Goal: Information Seeking & Learning: Check status

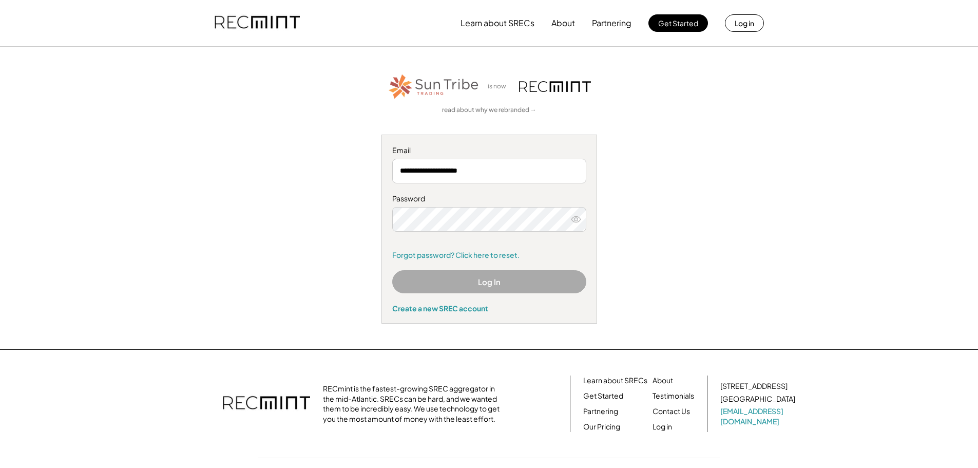
click at [495, 280] on button "Log In" at bounding box center [489, 281] width 194 height 23
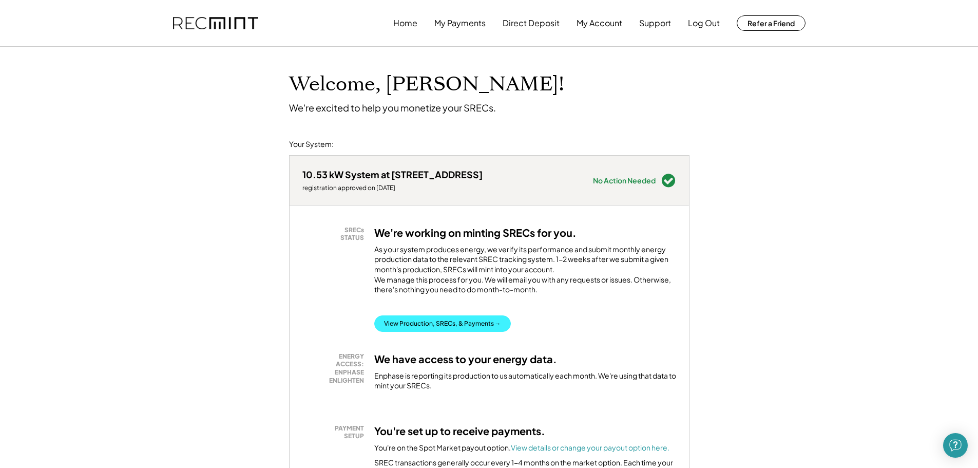
click at [436, 330] on button "View Production, SRECs, & Payments →" at bounding box center [442, 323] width 137 height 16
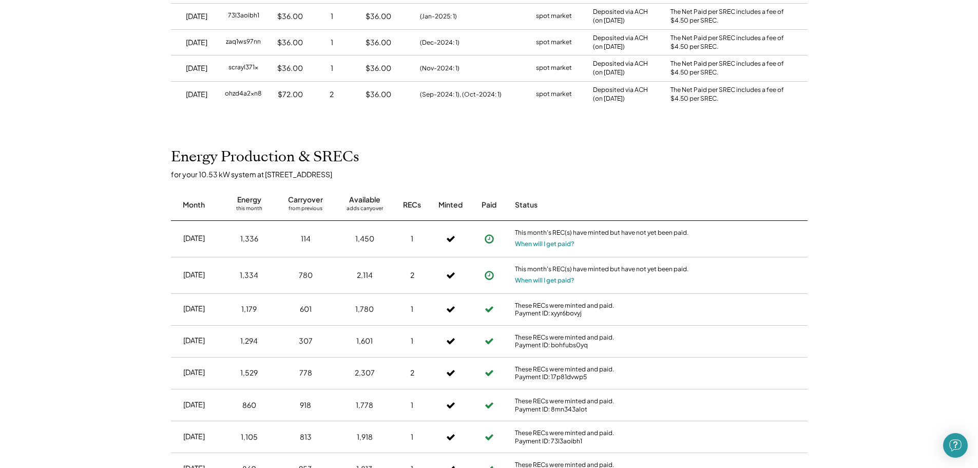
scroll to position [308, 0]
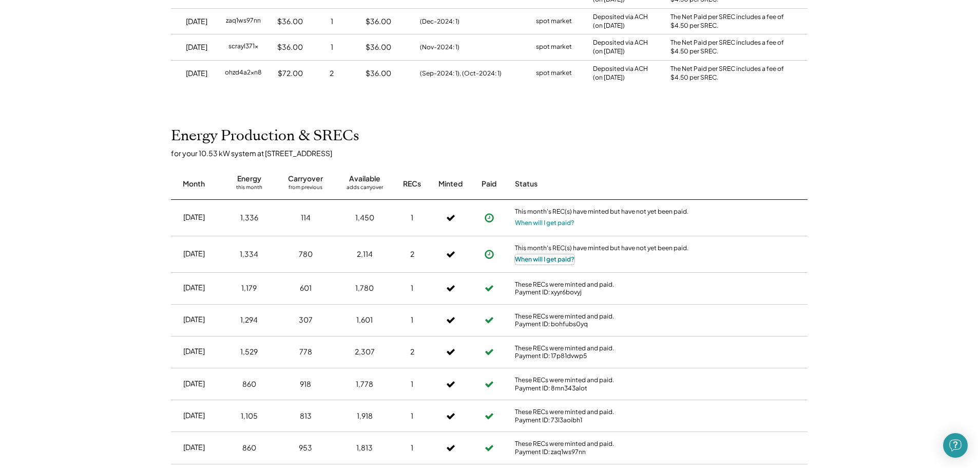
click at [555, 259] on button "When will I get paid?" at bounding box center [545, 259] width 60 height 10
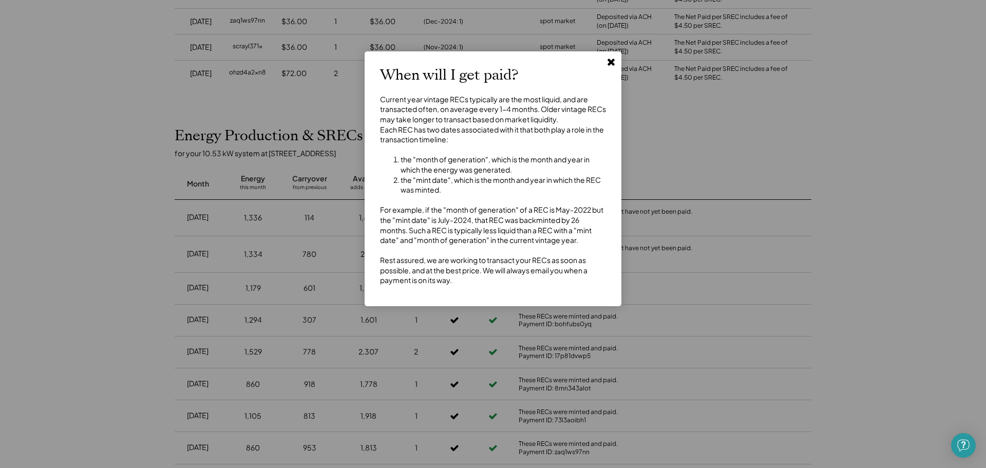
click at [613, 61] on use at bounding box center [610, 62] width 7 height 7
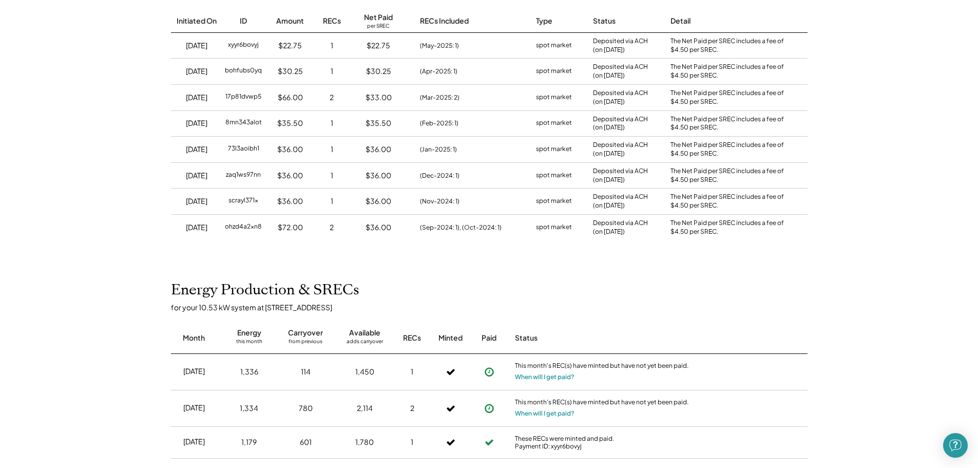
scroll to position [0, 0]
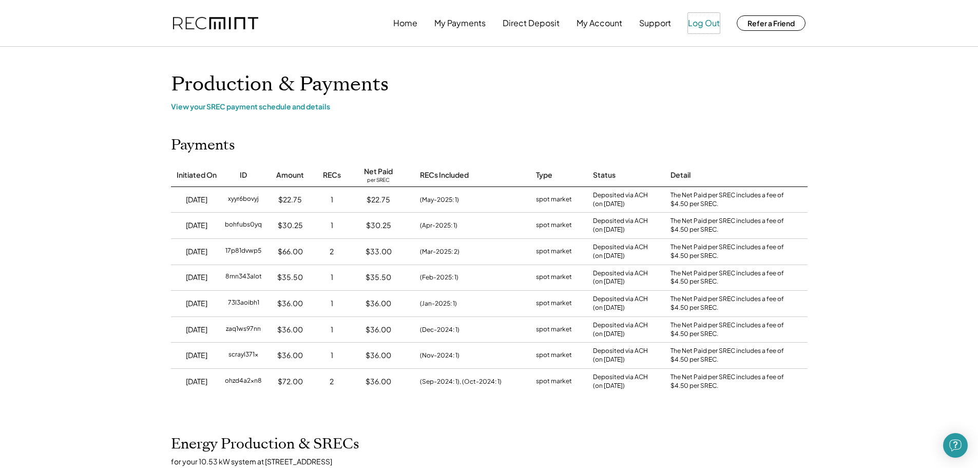
click at [705, 23] on button "Log Out" at bounding box center [704, 23] width 32 height 21
